Goal: Task Accomplishment & Management: Complete application form

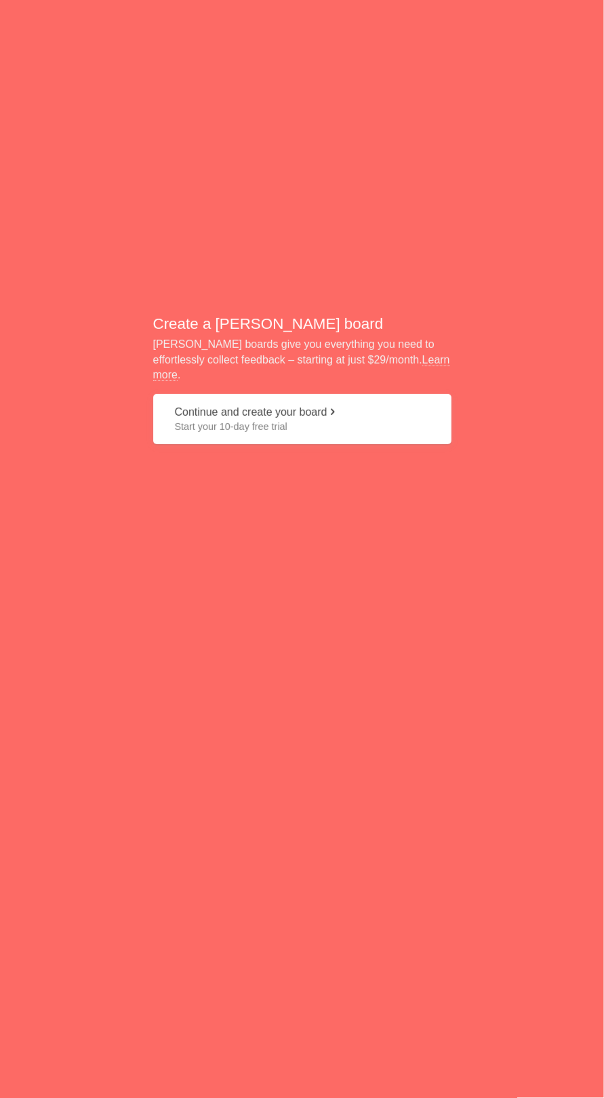
click at [299, 442] on button "Continue and create your board Start your 10-day free trial" at bounding box center [302, 419] width 298 height 51
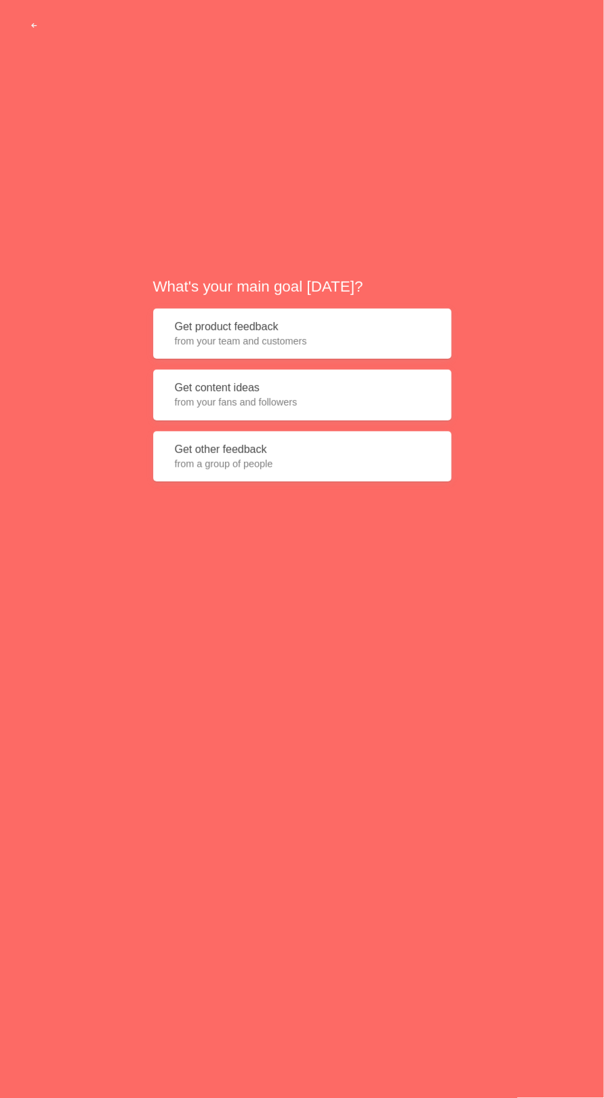
click at [272, 279] on div "What's your main goal [DATE]? Get product feedback from your team and customers…" at bounding box center [302, 384] width 604 height 769
click at [313, 345] on button "Get product feedback from your team and customers" at bounding box center [302, 334] width 298 height 51
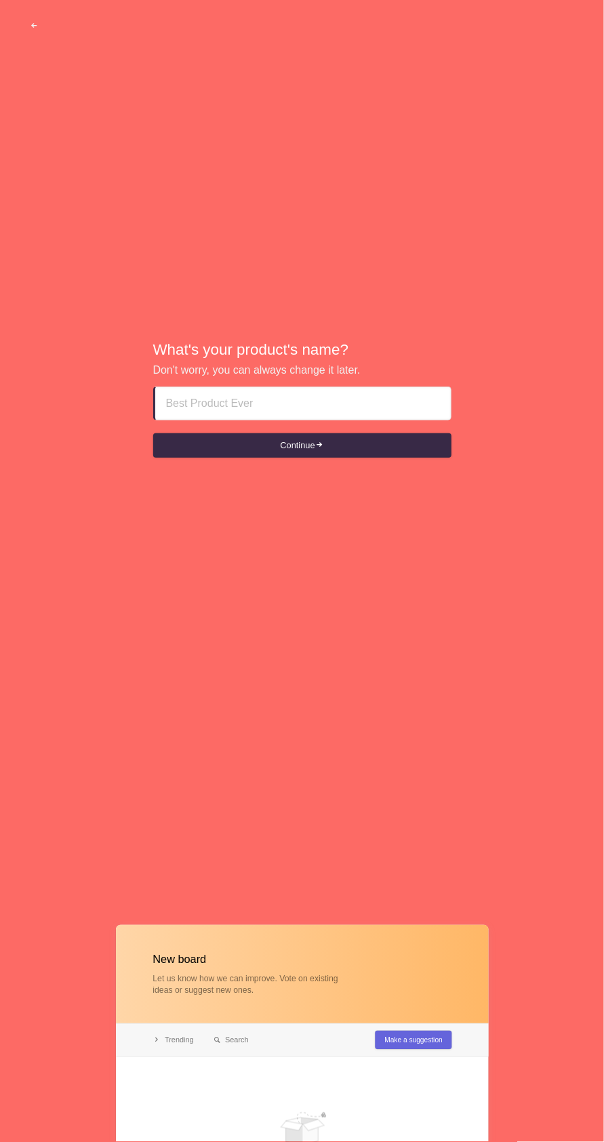
click at [304, 420] on input at bounding box center [303, 403] width 274 height 33
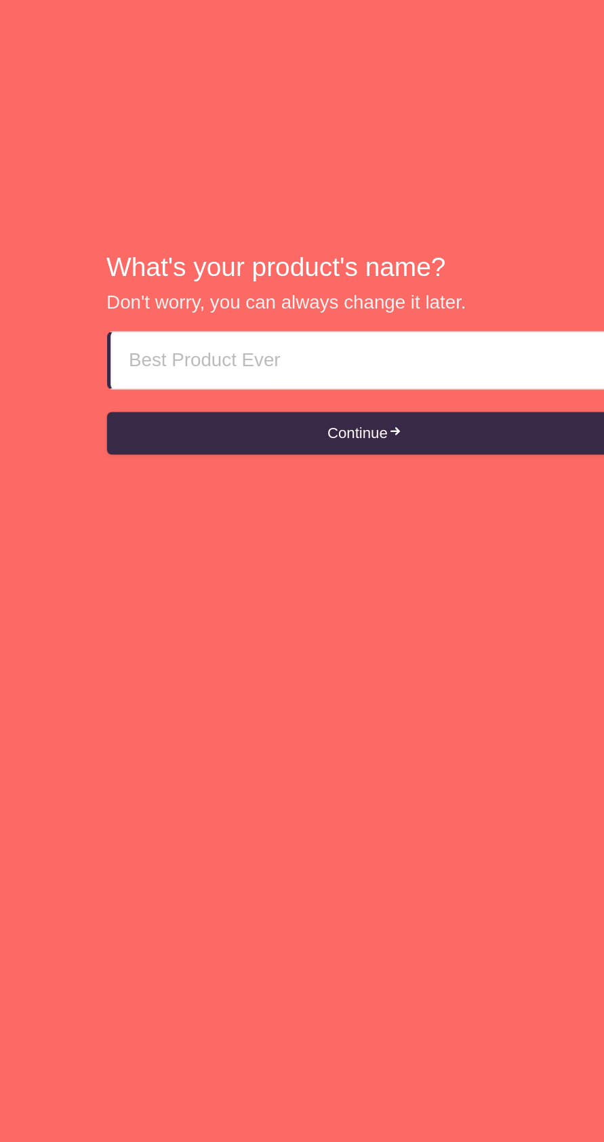
click at [281, 420] on input at bounding box center [303, 403] width 274 height 33
click at [273, 405] on input at bounding box center [303, 403] width 274 height 33
